Goal: Task Accomplishment & Management: Manage account settings

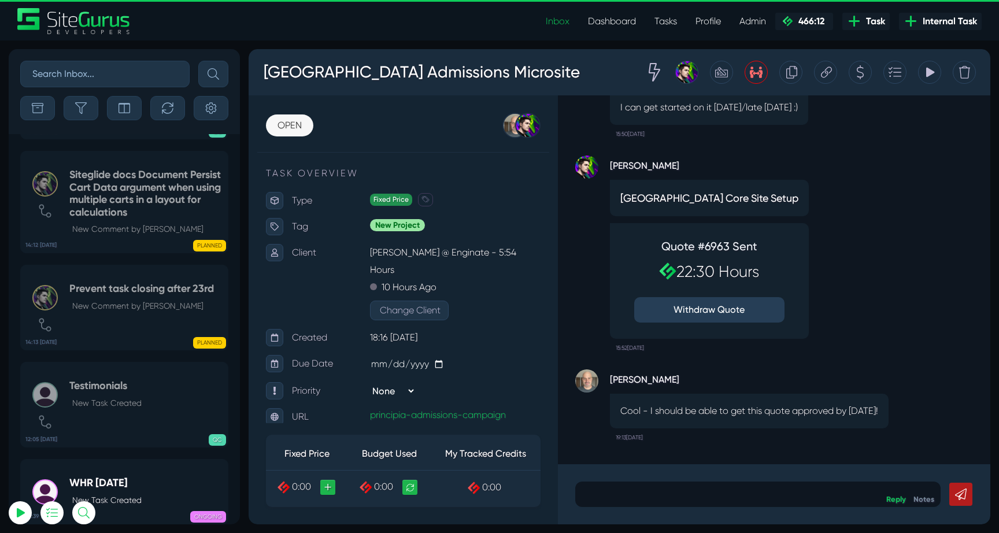
select select "0"
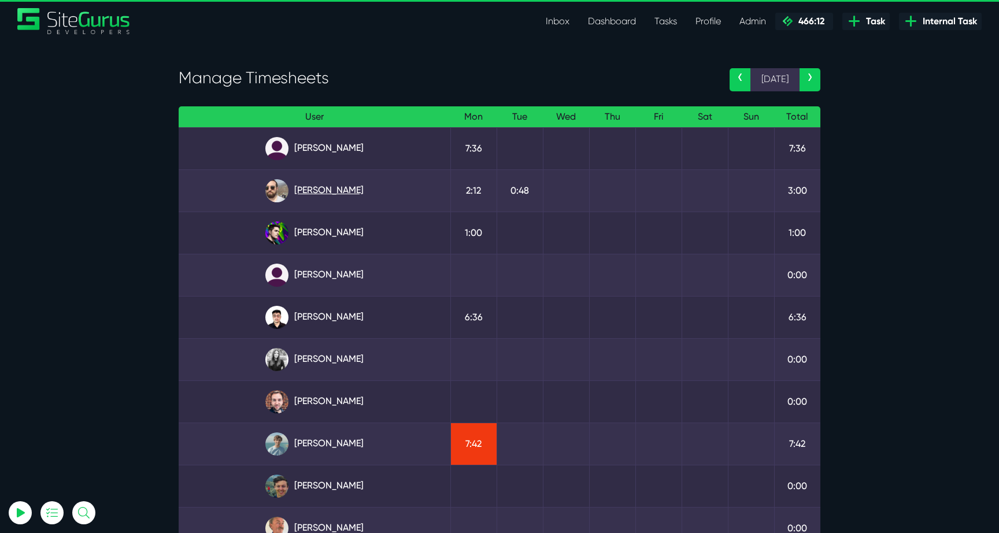
click at [351, 194] on link "[PERSON_NAME]" at bounding box center [314, 190] width 253 height 23
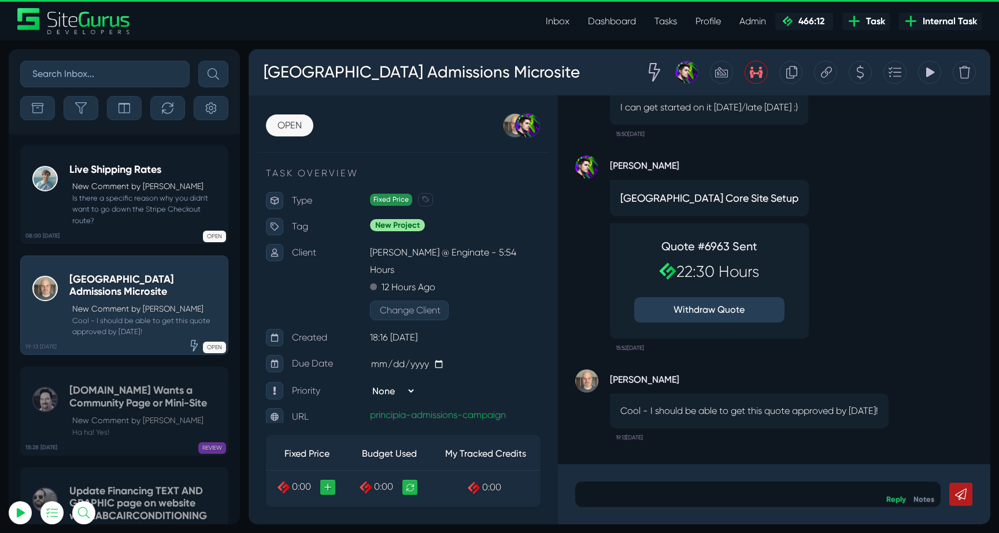
select select "0"
click at [164, 206] on small "Is there a specific reason why you didn't want to go down the Stripe Checkout r…" at bounding box center [145, 209] width 153 height 34
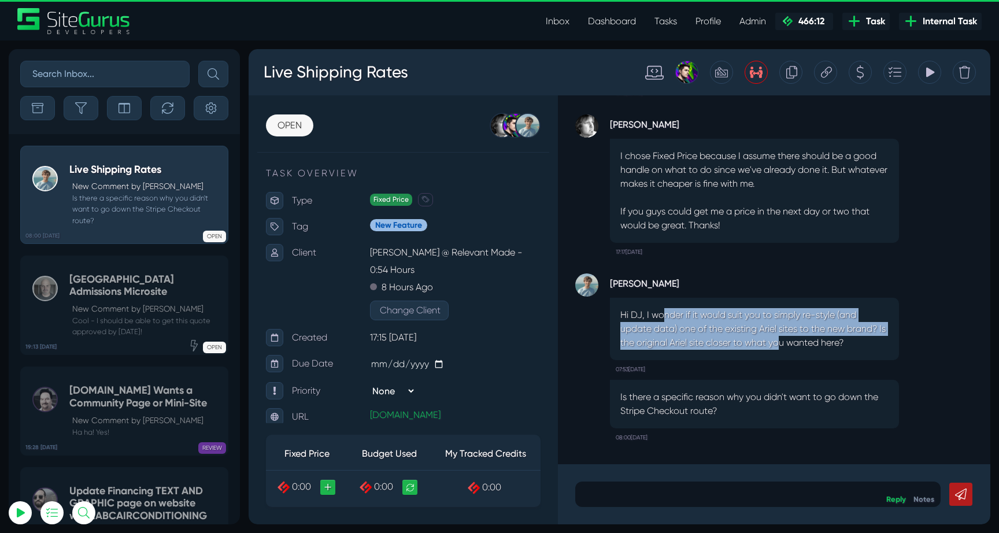
drag, startPoint x: 663, startPoint y: 310, endPoint x: 796, endPoint y: 348, distance: 138.4
click at [796, 348] on p "Hi DJ, I wonder if it would suit you to simply re-style (and update data) one o…" at bounding box center [754, 329] width 268 height 42
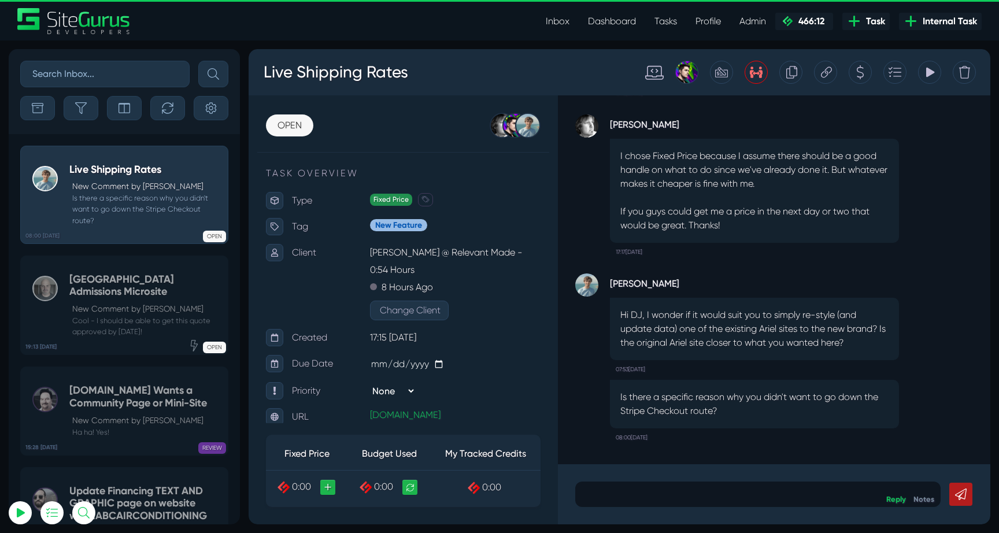
click at [796, 348] on p "Hi DJ, I wonder if it would suit you to simply re-style (and update data) one o…" at bounding box center [754, 329] width 268 height 42
drag, startPoint x: 643, startPoint y: 399, endPoint x: 839, endPoint y: 414, distance: 196.5
click at [839, 414] on p "Is there a specific reason why you didn't want to go down the Stripe Checkout r…" at bounding box center [754, 404] width 268 height 28
click at [834, 414] on p "Is there a specific reason why you didn't want to go down the Stripe Checkout r…" at bounding box center [754, 404] width 268 height 28
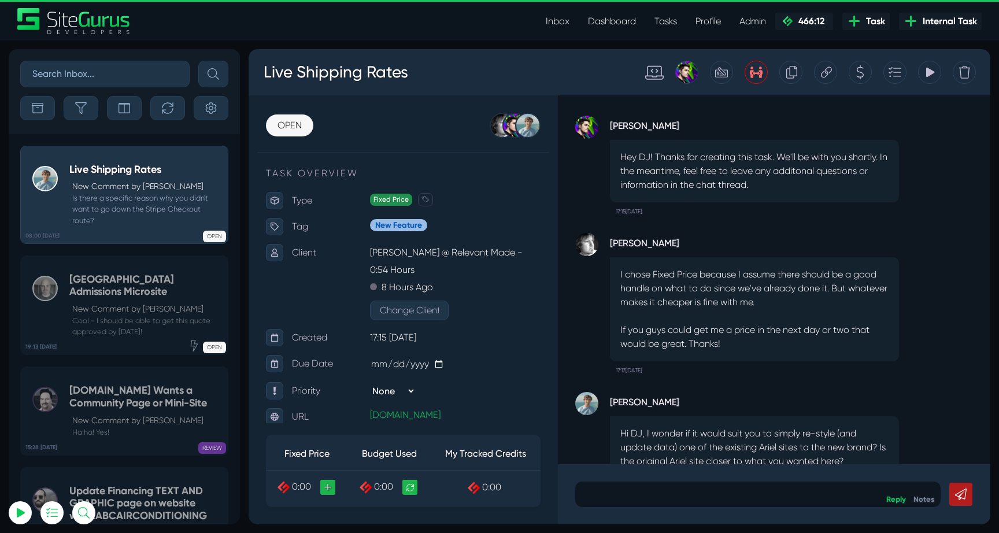
scroll to position [-128, 0]
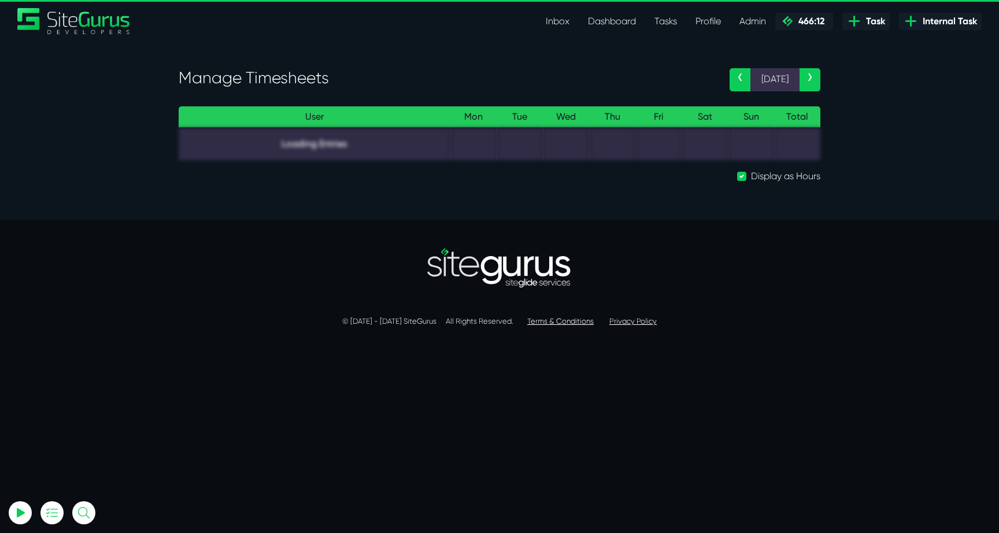
select select "0"
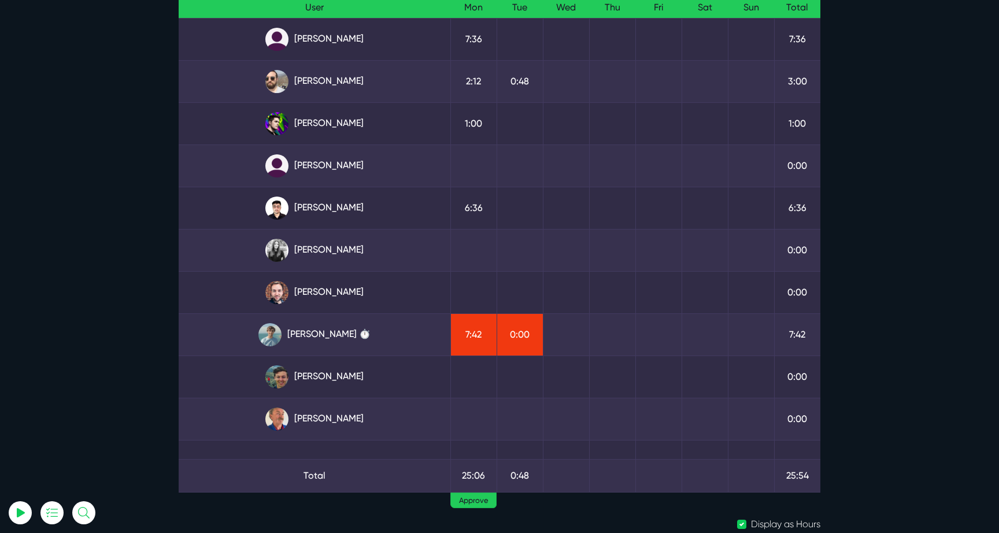
scroll to position [122, 0]
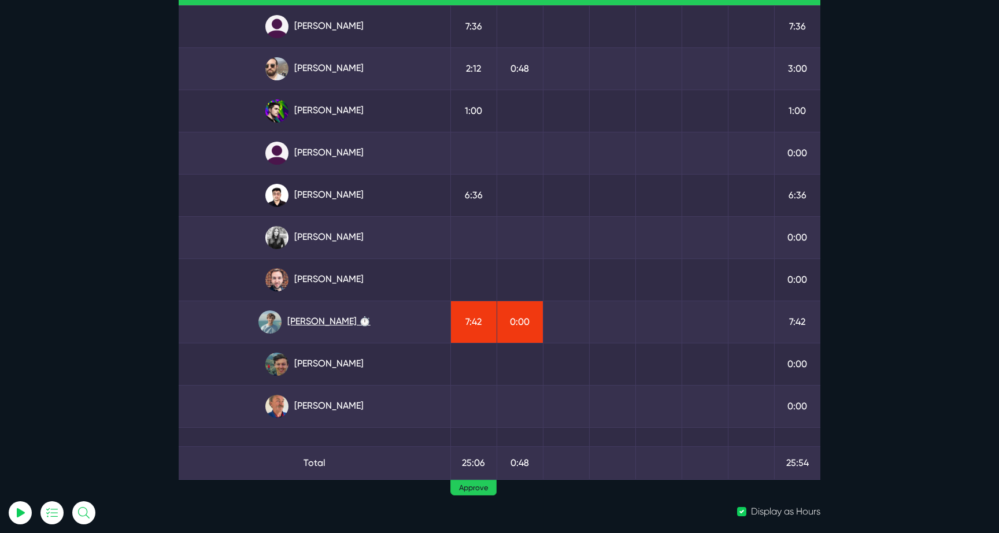
click at [348, 323] on link "Matt Jones ⏱️" at bounding box center [314, 321] width 253 height 23
